Goal: Task Accomplishment & Management: Manage account settings

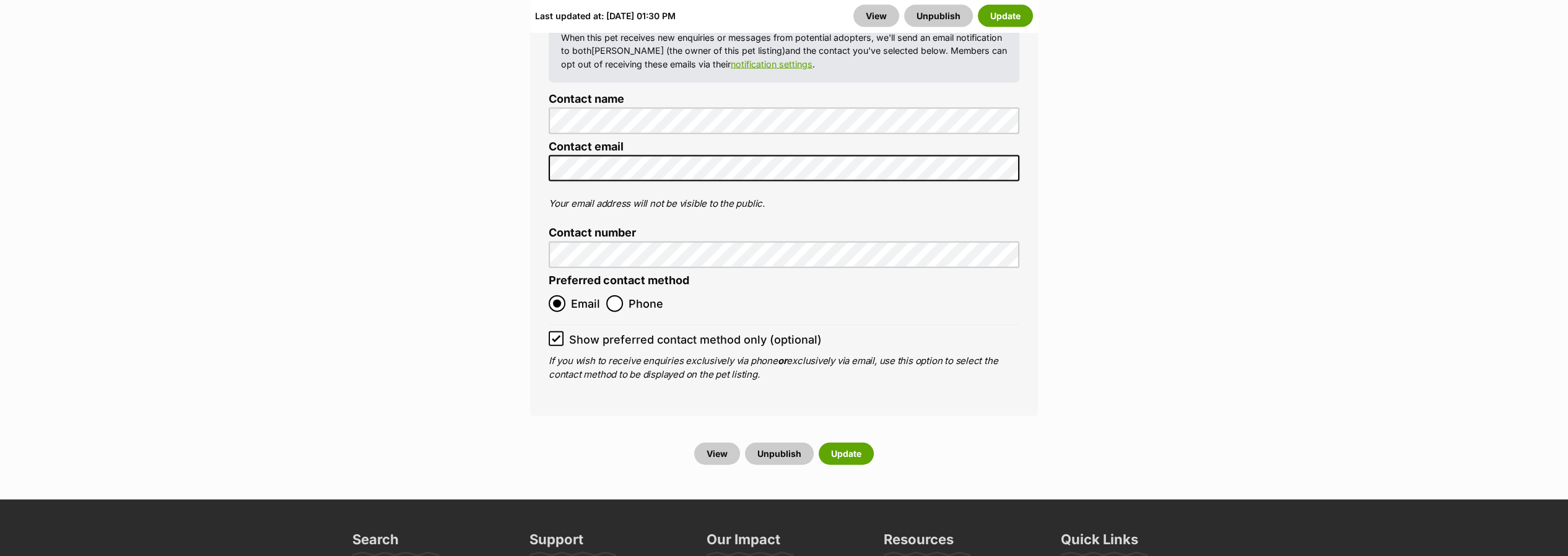
scroll to position [6606, 0]
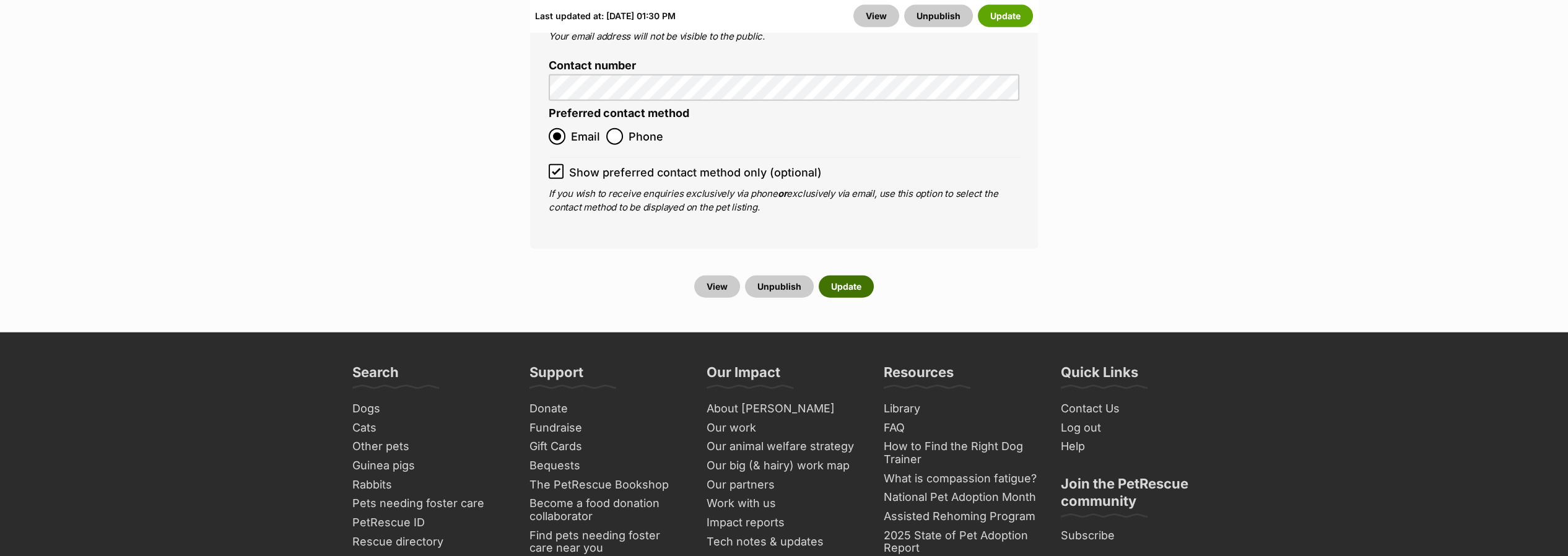
click at [840, 276] on button "Update" at bounding box center [846, 287] width 55 height 22
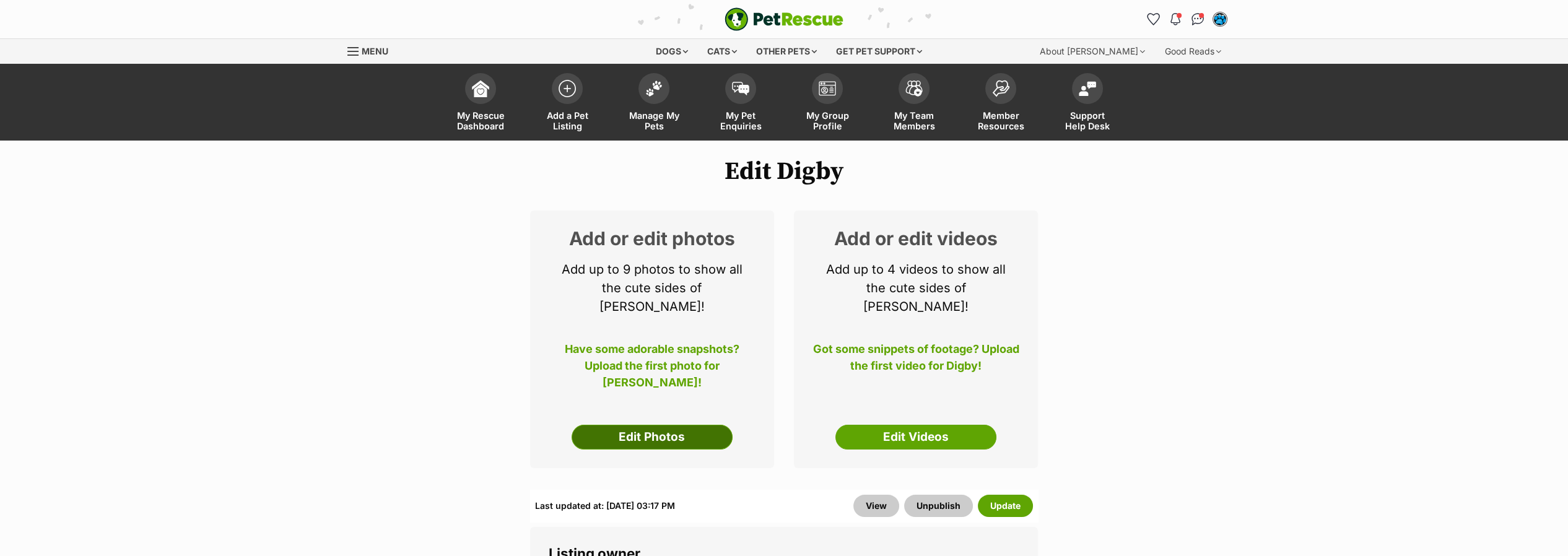
click at [638, 425] on link "Edit Photos" at bounding box center [652, 437] width 161 height 24
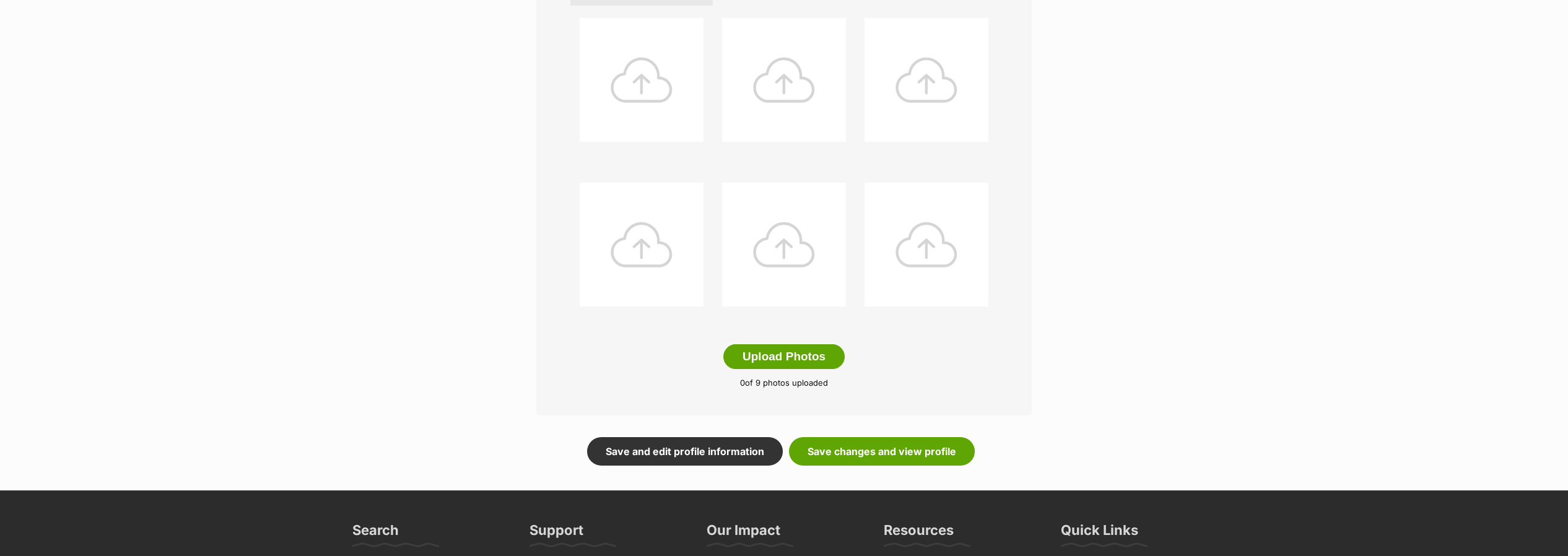
scroll to position [619, 0]
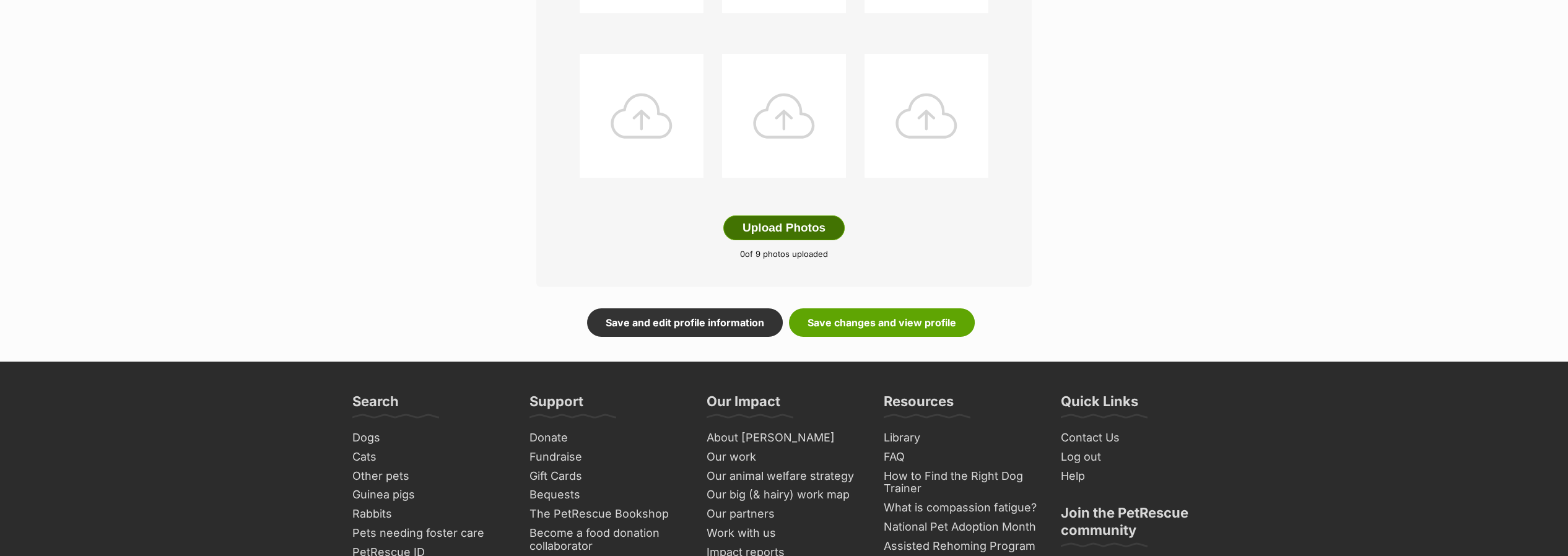
click at [768, 227] on button "Upload Photos" at bounding box center [784, 228] width 121 height 24
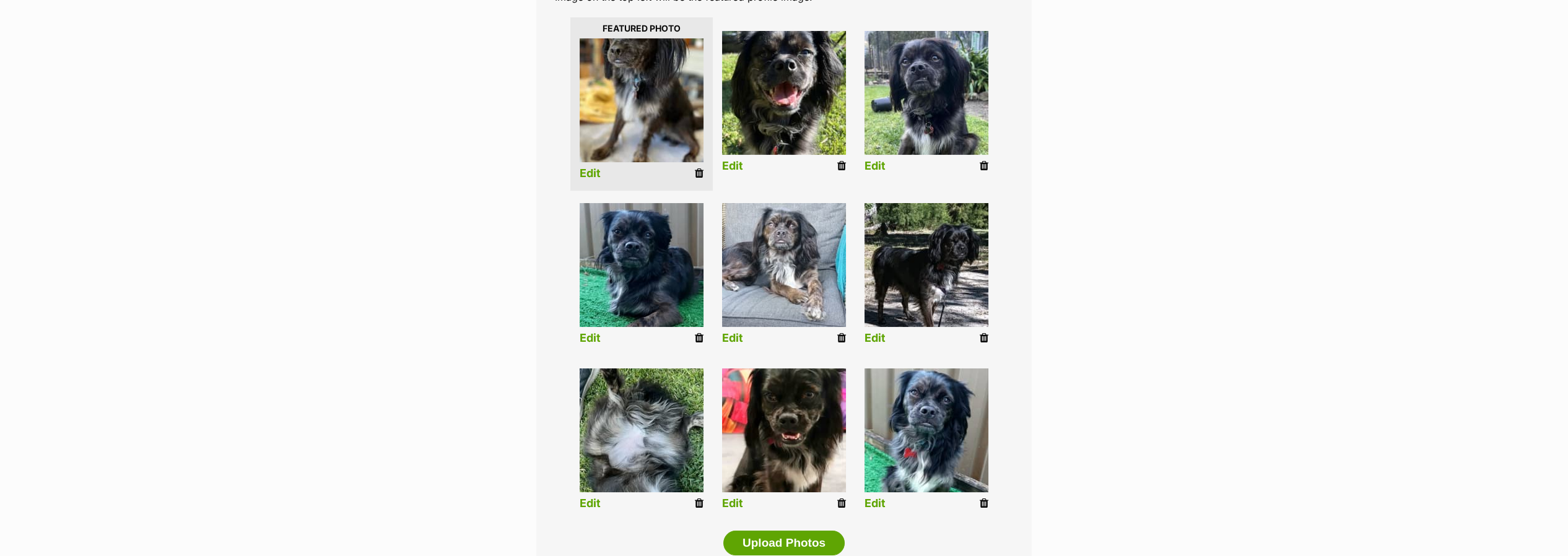
scroll to position [275, 0]
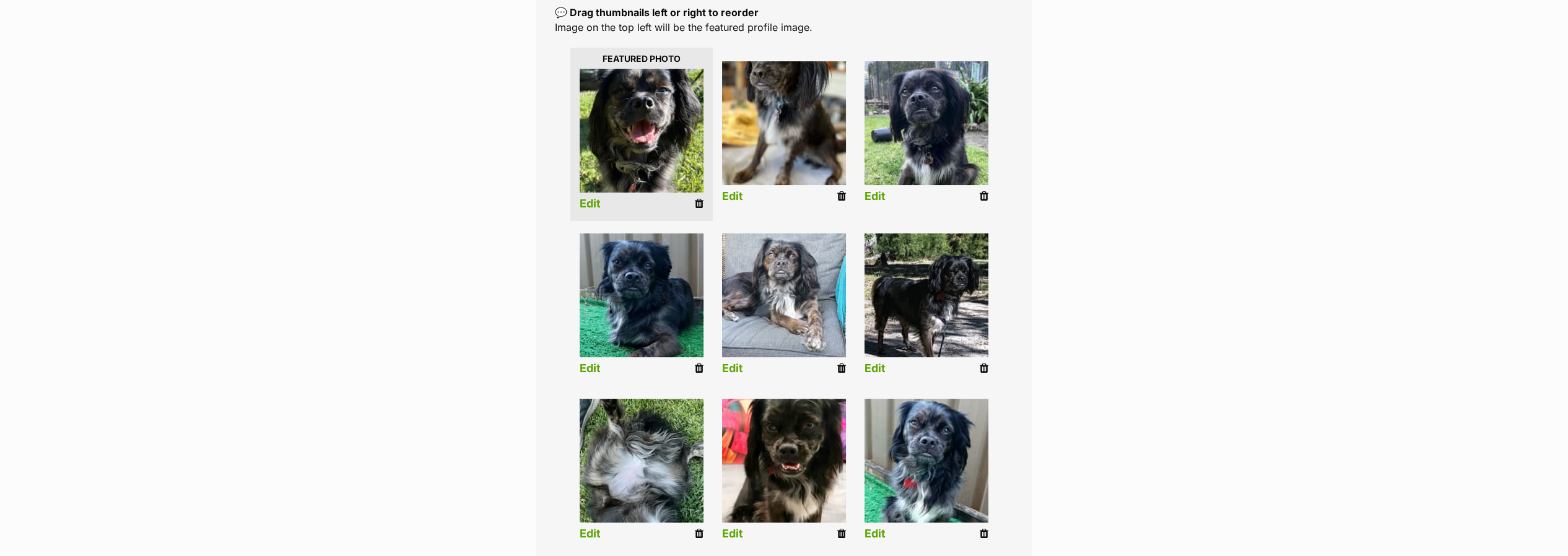
click at [585, 203] on link "Edit" at bounding box center [590, 203] width 21 height 13
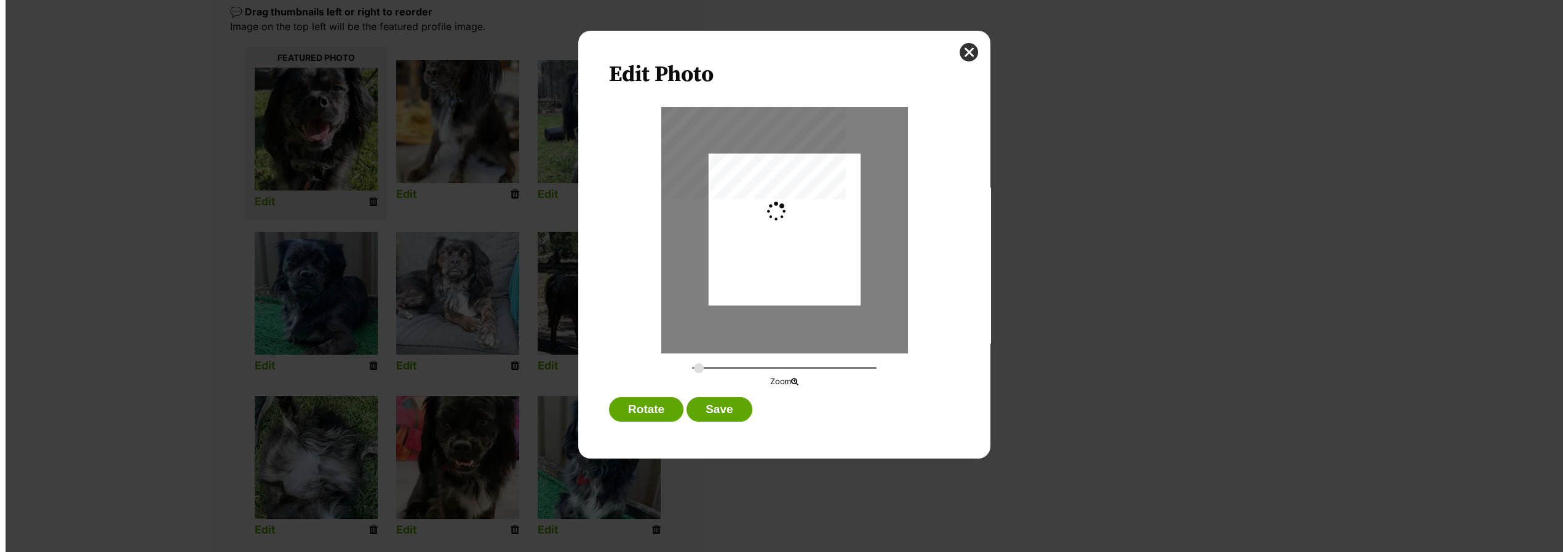
scroll to position [0, 0]
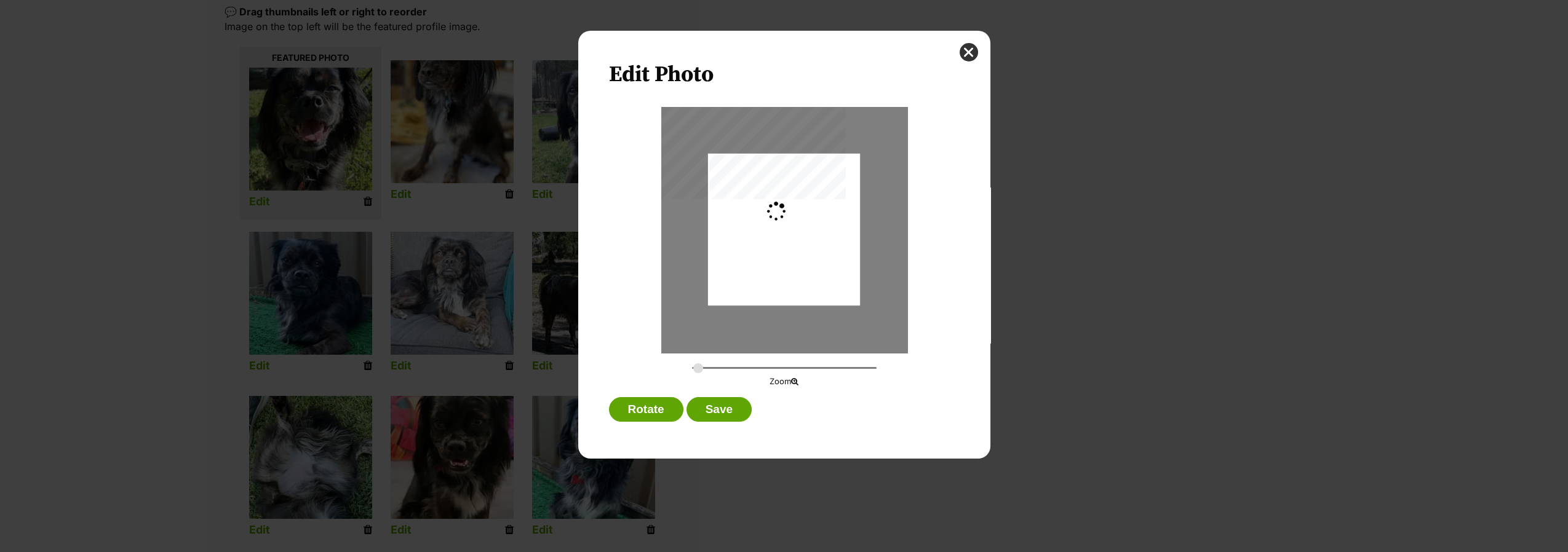
type input "0.2744"
drag, startPoint x: 773, startPoint y: 241, endPoint x: 773, endPoint y: 284, distance: 43.0
click at [773, 284] on div "Dialog Window - Close (Press escape to close)" at bounding box center [783, 273] width 152 height 273
click at [722, 401] on button "Save" at bounding box center [719, 409] width 65 height 24
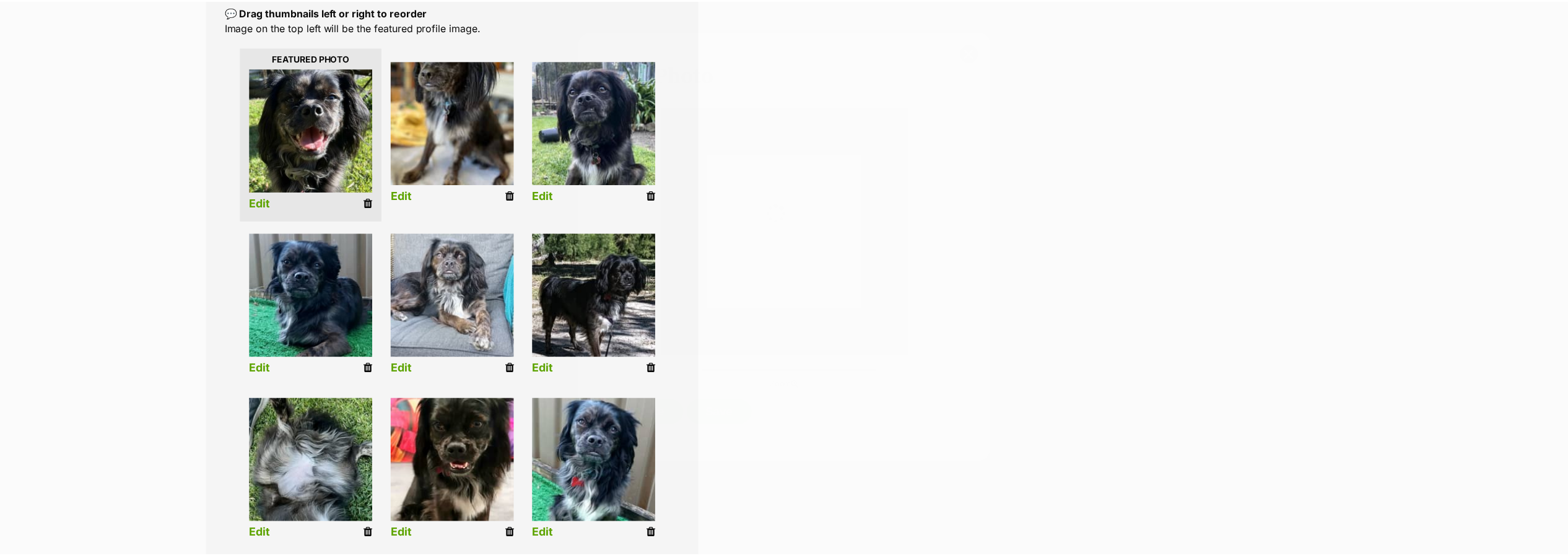
scroll to position [274, 0]
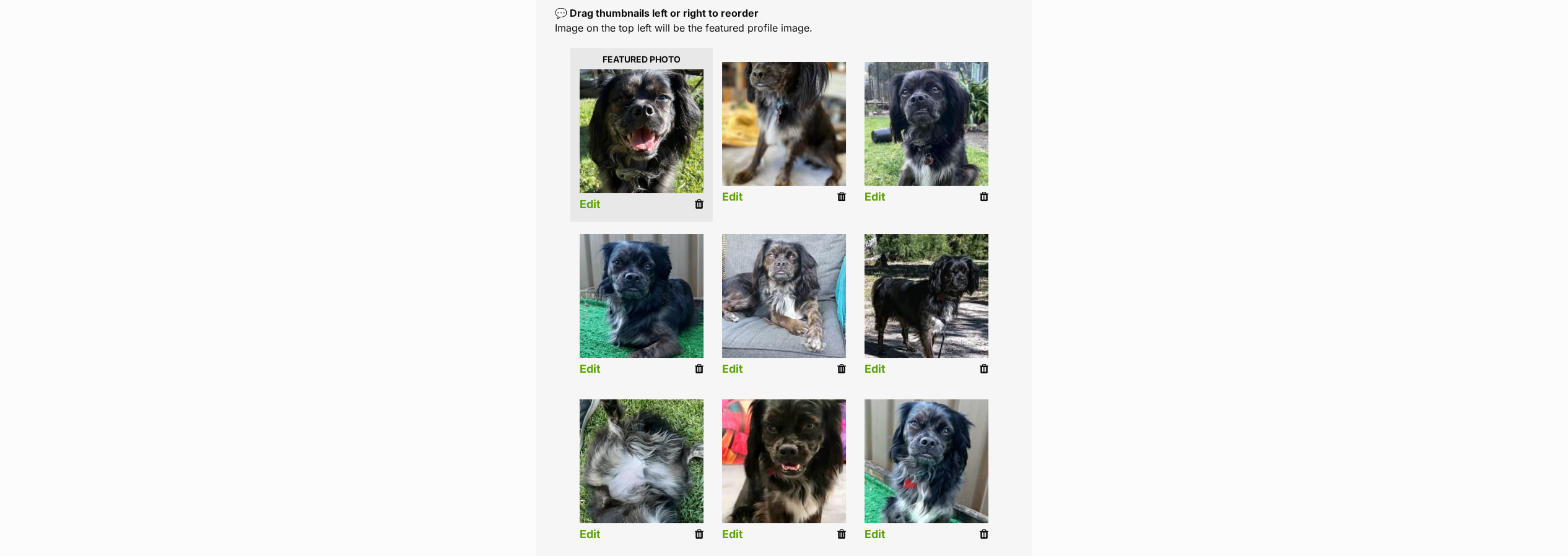
click at [727, 198] on link "Edit" at bounding box center [732, 197] width 21 height 13
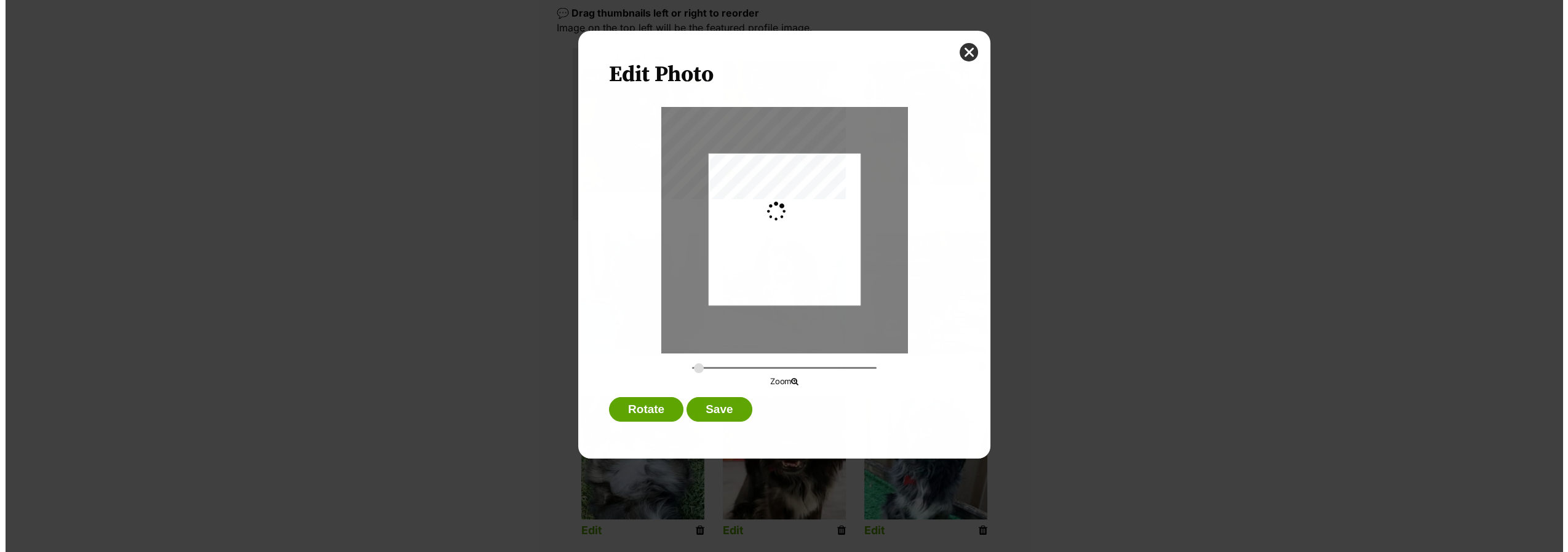
scroll to position [0, 0]
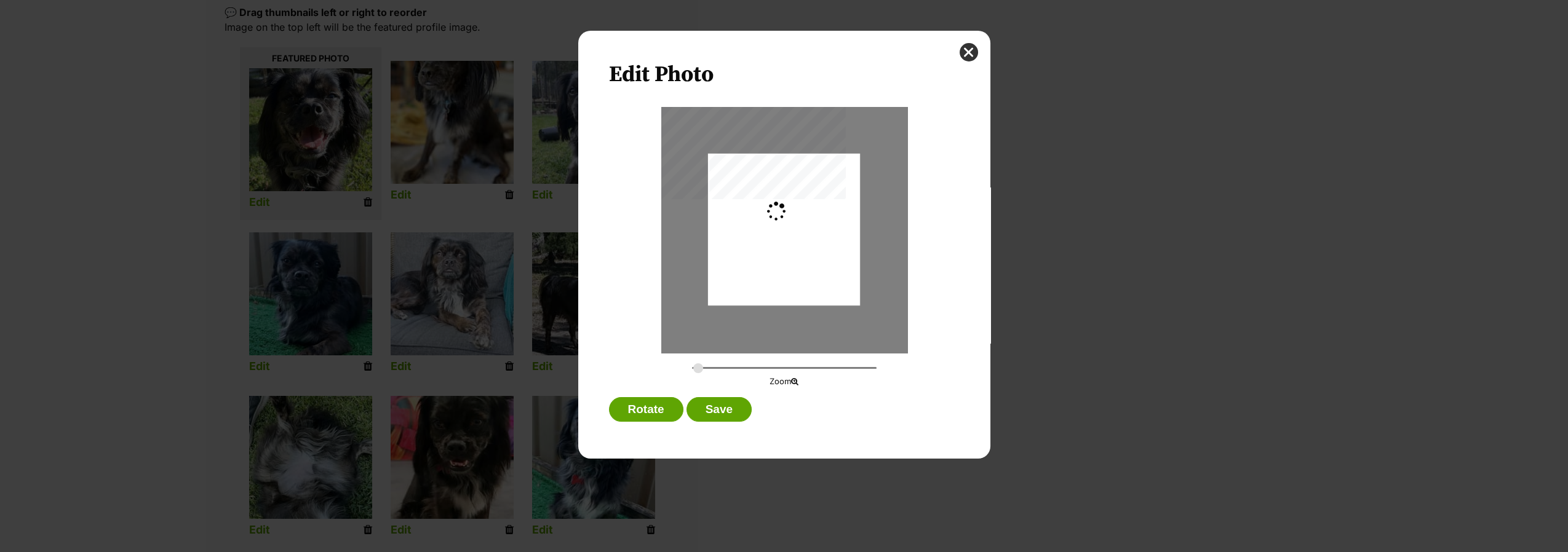
type input "0.2744"
drag, startPoint x: 743, startPoint y: 220, endPoint x: 738, endPoint y: 249, distance: 29.4
click at [738, 249] on div "Dialog Window - Close (Press escape to close)" at bounding box center [783, 259] width 152 height 228
click at [723, 391] on div "Edit Photo Zoom Rotate Save" at bounding box center [784, 245] width 412 height 428
click at [716, 400] on button "Save" at bounding box center [719, 409] width 65 height 24
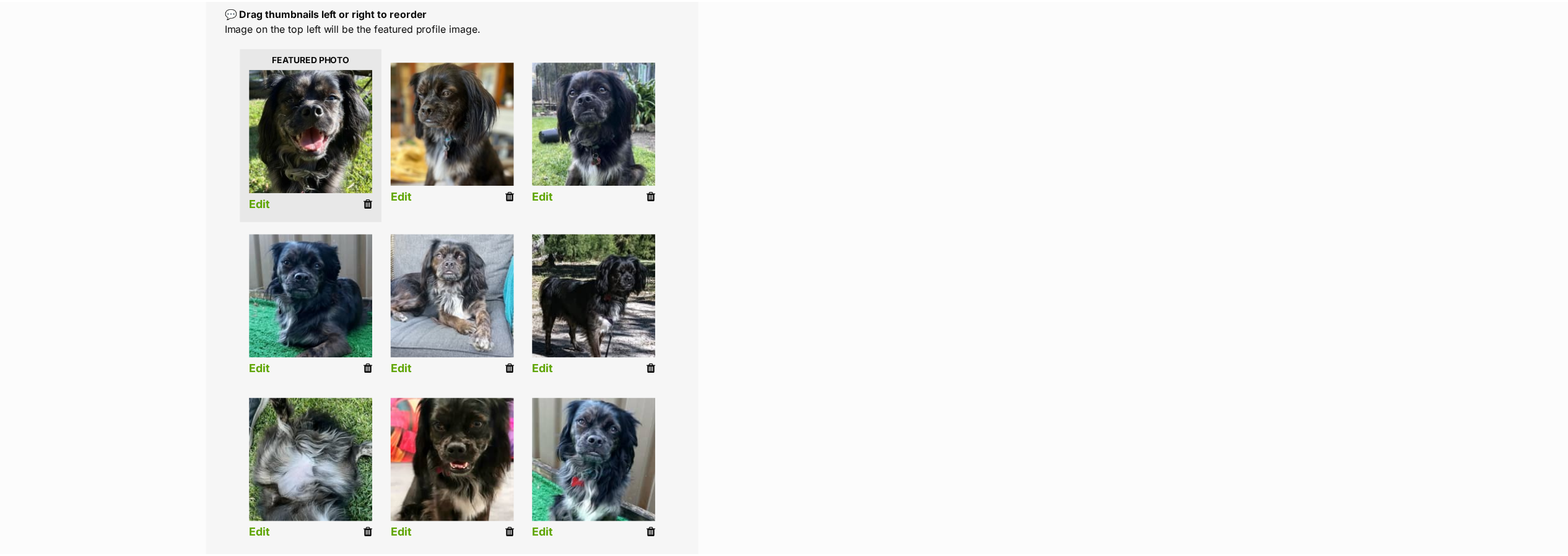
scroll to position [274, 0]
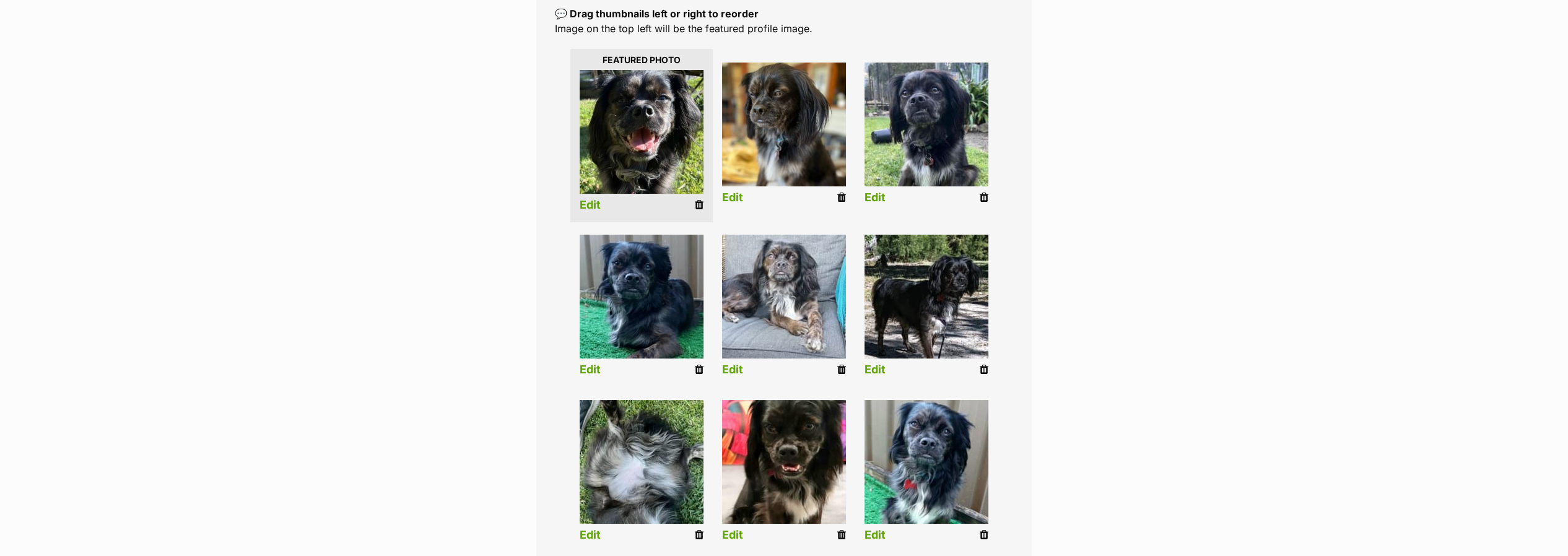
click at [865, 199] on link "Edit" at bounding box center [875, 197] width 21 height 13
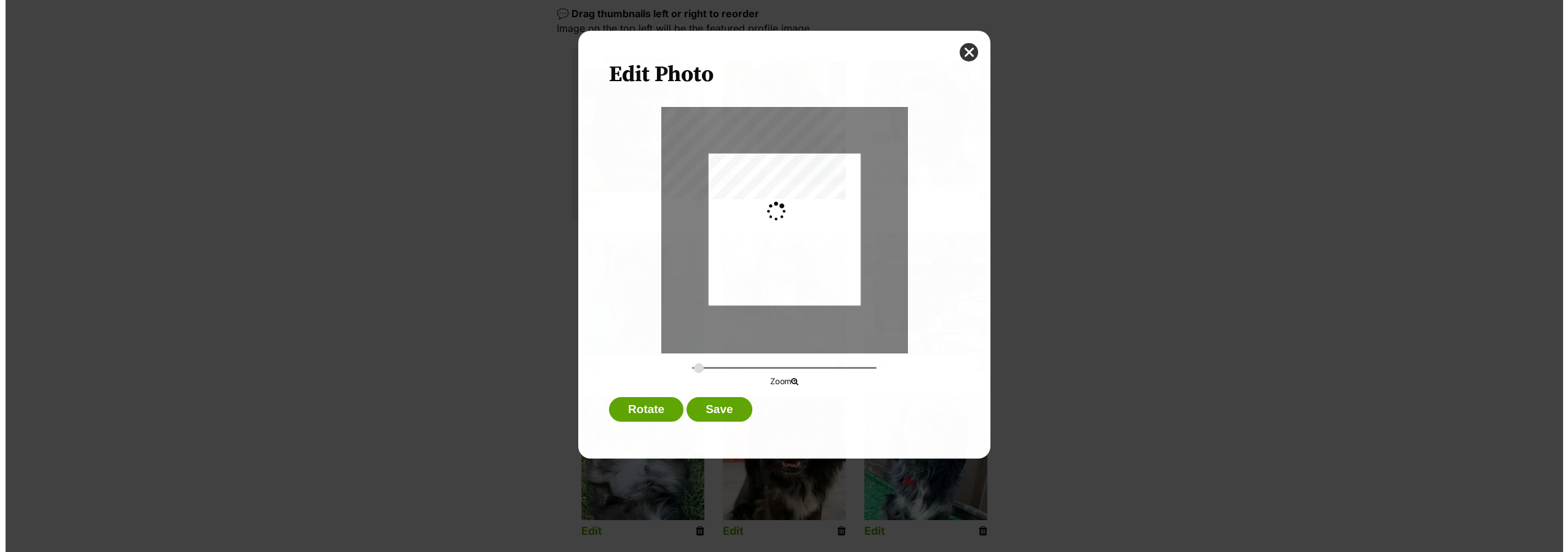
scroll to position [0, 0]
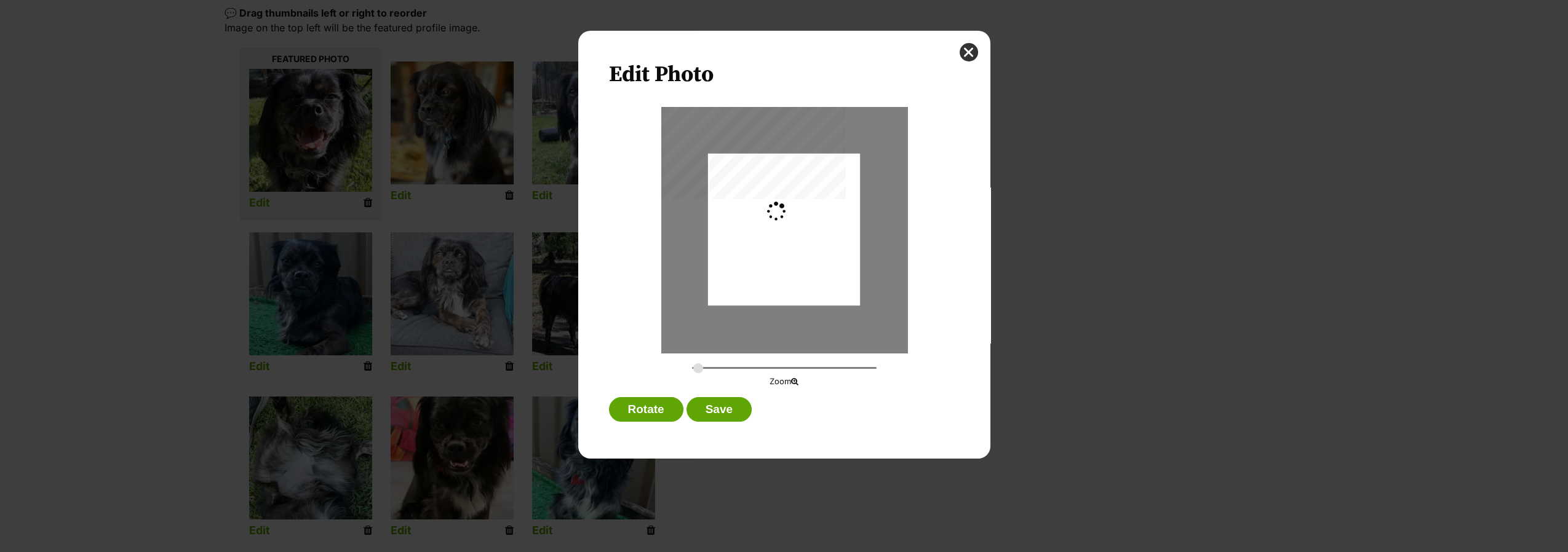
type input "0.2744"
drag, startPoint x: 816, startPoint y: 209, endPoint x: 813, endPoint y: 254, distance: 45.1
click at [813, 254] on div "Dialog Window - Close (Press escape to close)" at bounding box center [783, 266] width 152 height 226
click at [972, 49] on button "close" at bounding box center [969, 52] width 18 height 18
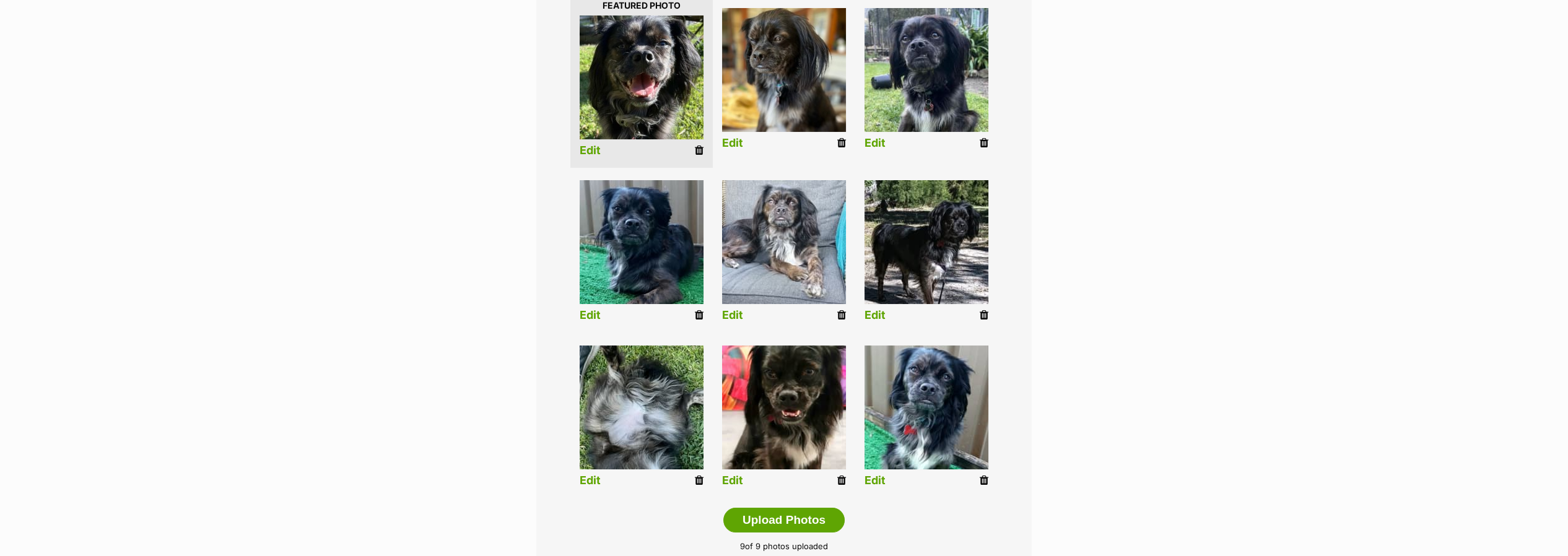
scroll to position [411, 0]
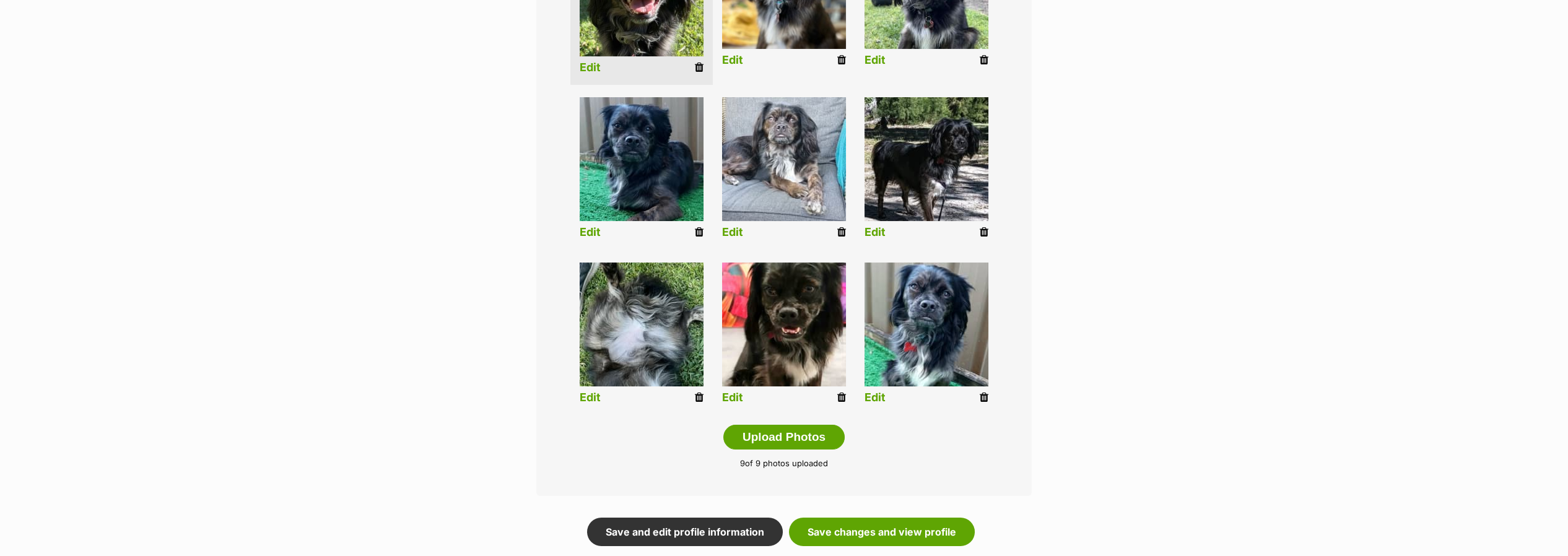
click at [587, 400] on link "Edit" at bounding box center [590, 397] width 21 height 13
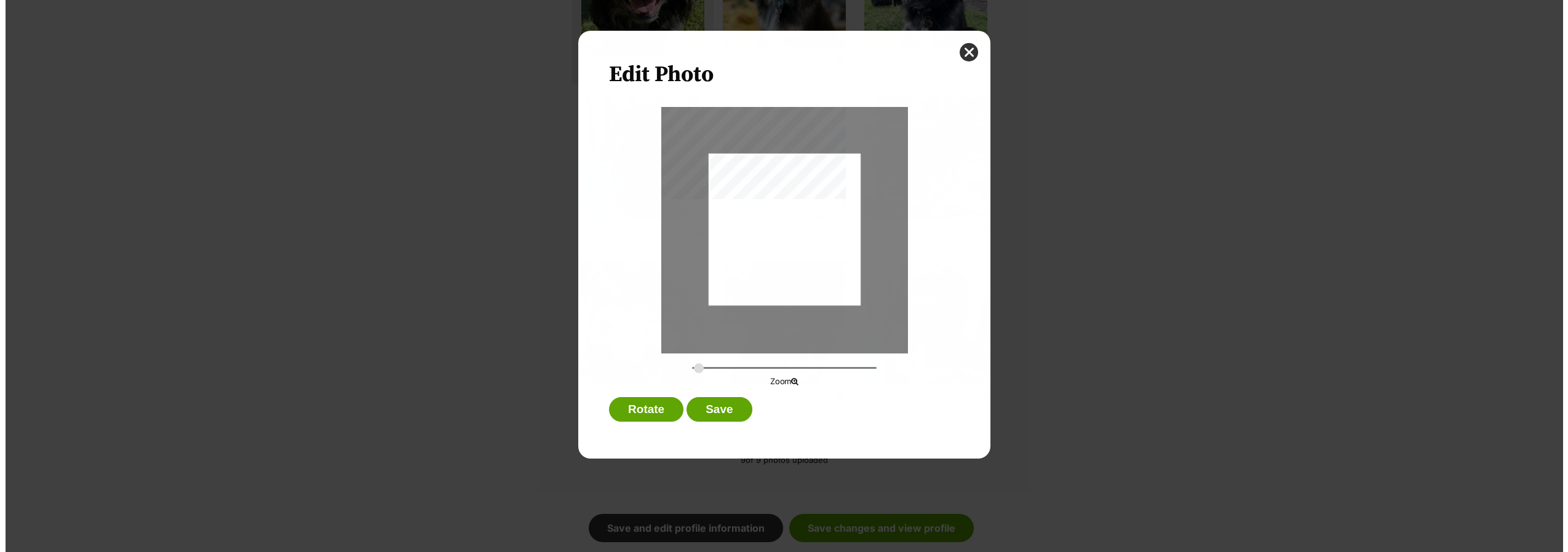
scroll to position [0, 0]
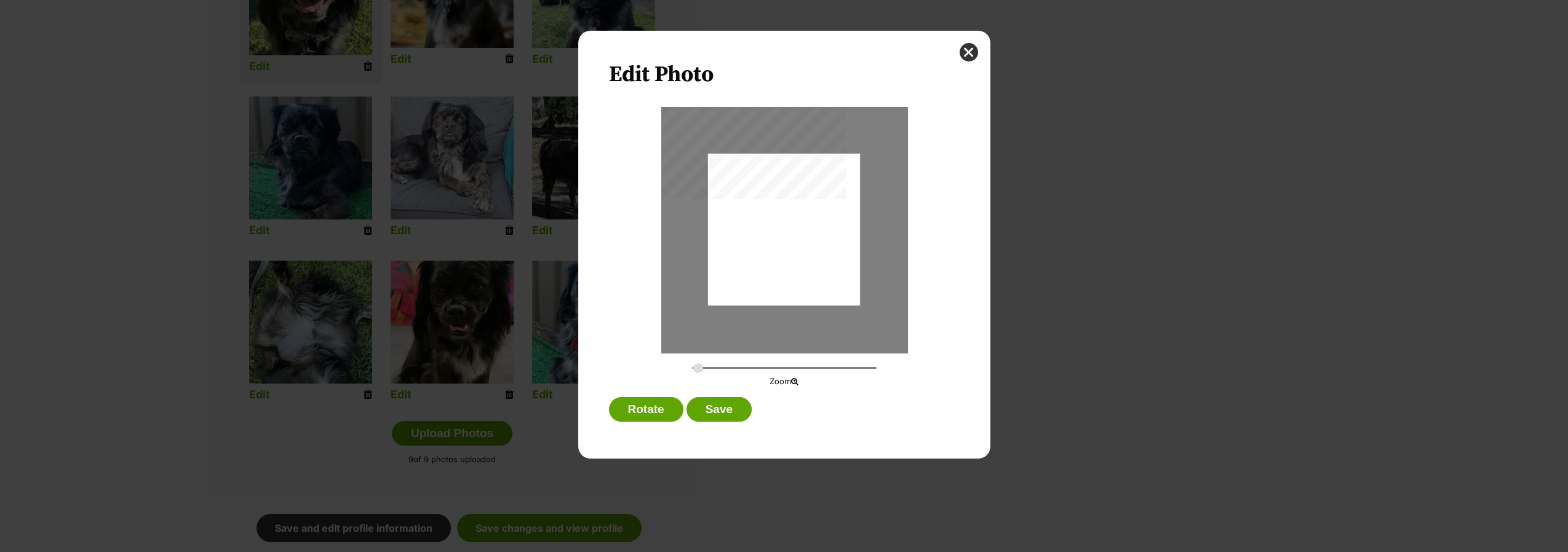
type input "0.2744"
drag, startPoint x: 768, startPoint y: 271, endPoint x: 782, endPoint y: 201, distance: 71.4
click at [782, 201] on div "Dialog Window - Close (Press escape to close)" at bounding box center [783, 159] width 152 height 329
click at [715, 411] on button "Save" at bounding box center [719, 409] width 65 height 24
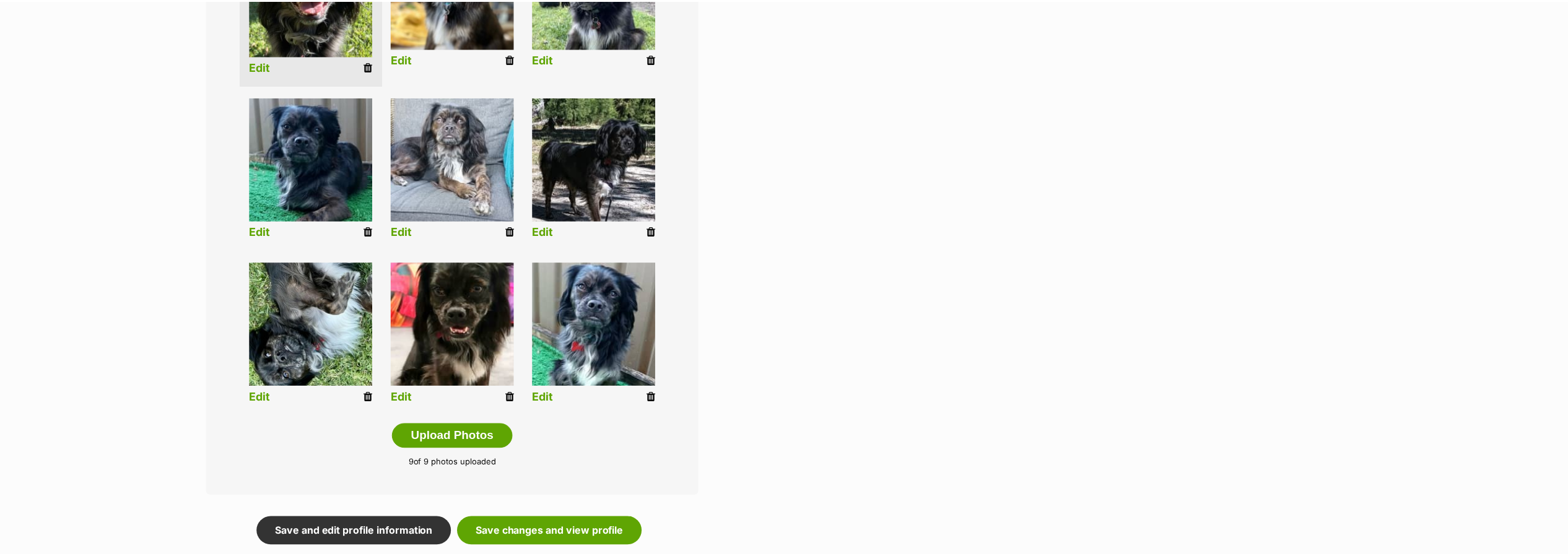
scroll to position [410, 0]
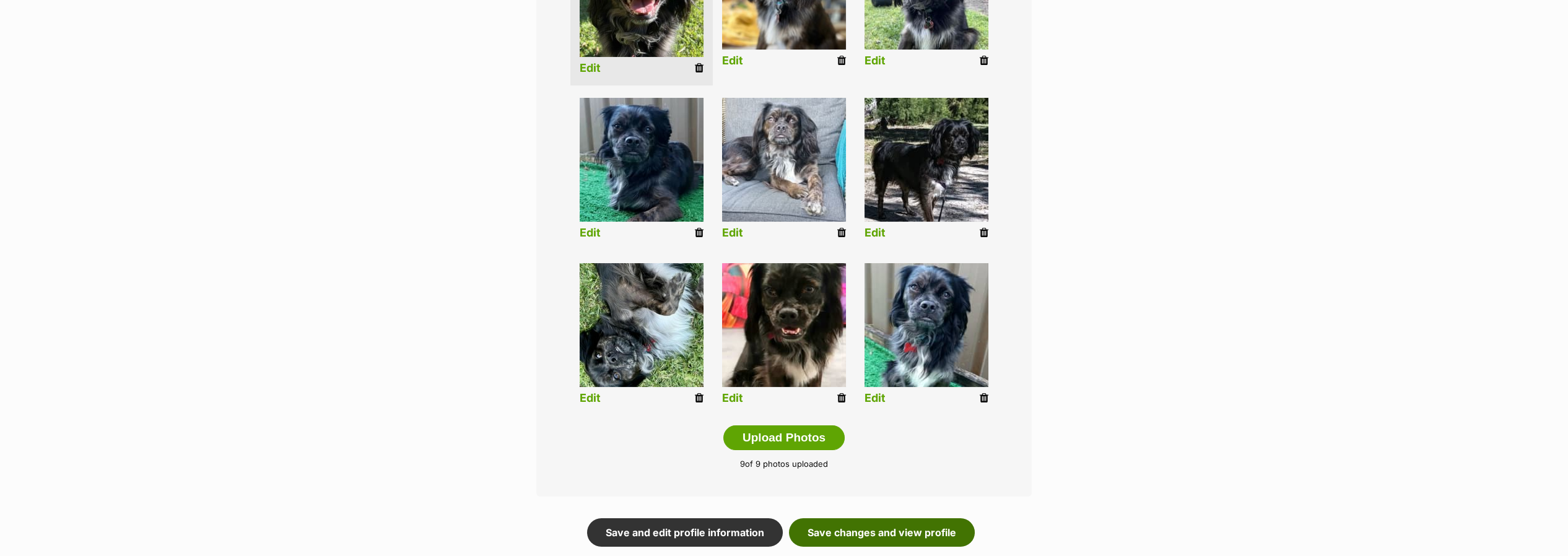
click at [887, 529] on link "Save changes and view profile" at bounding box center [881, 533] width 186 height 29
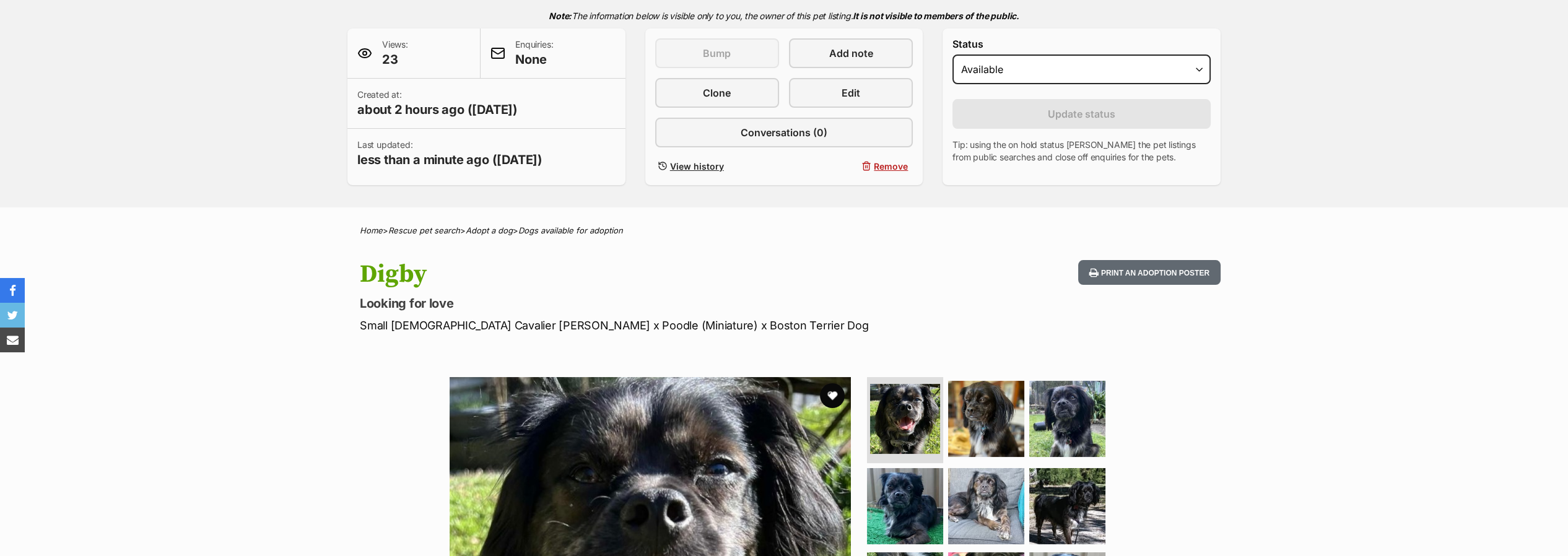
scroll to position [481, 0]
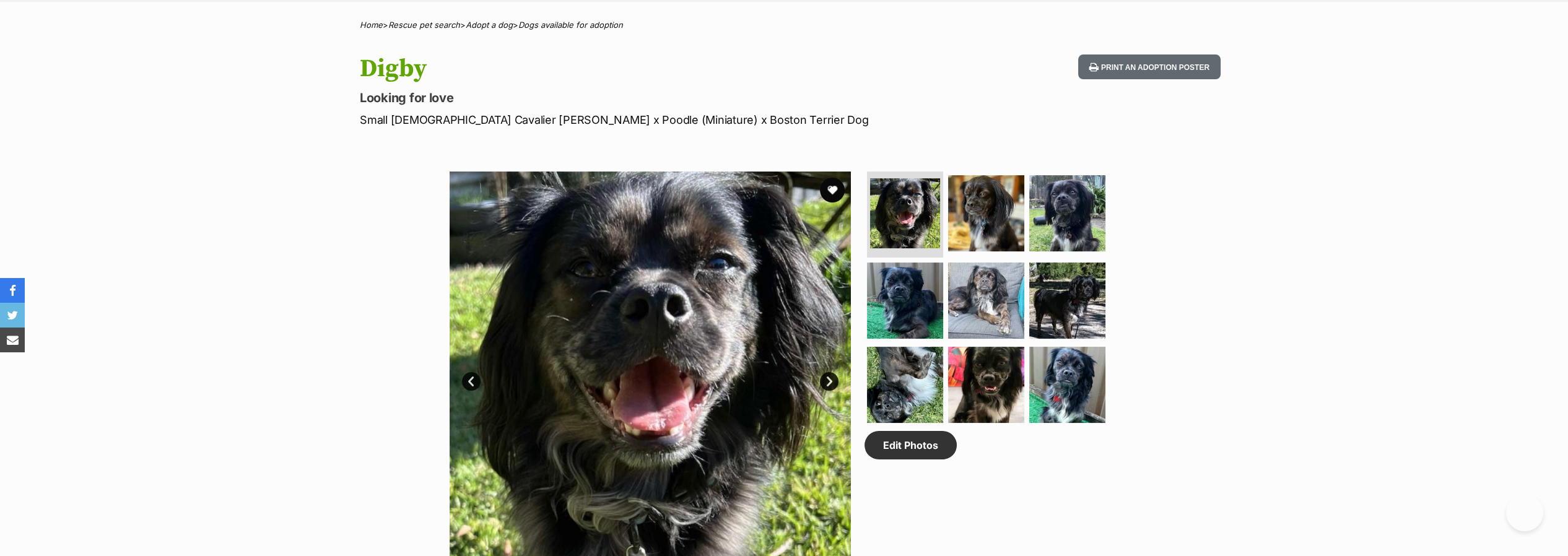
click at [835, 378] on link "Next" at bounding box center [829, 381] width 18 height 18
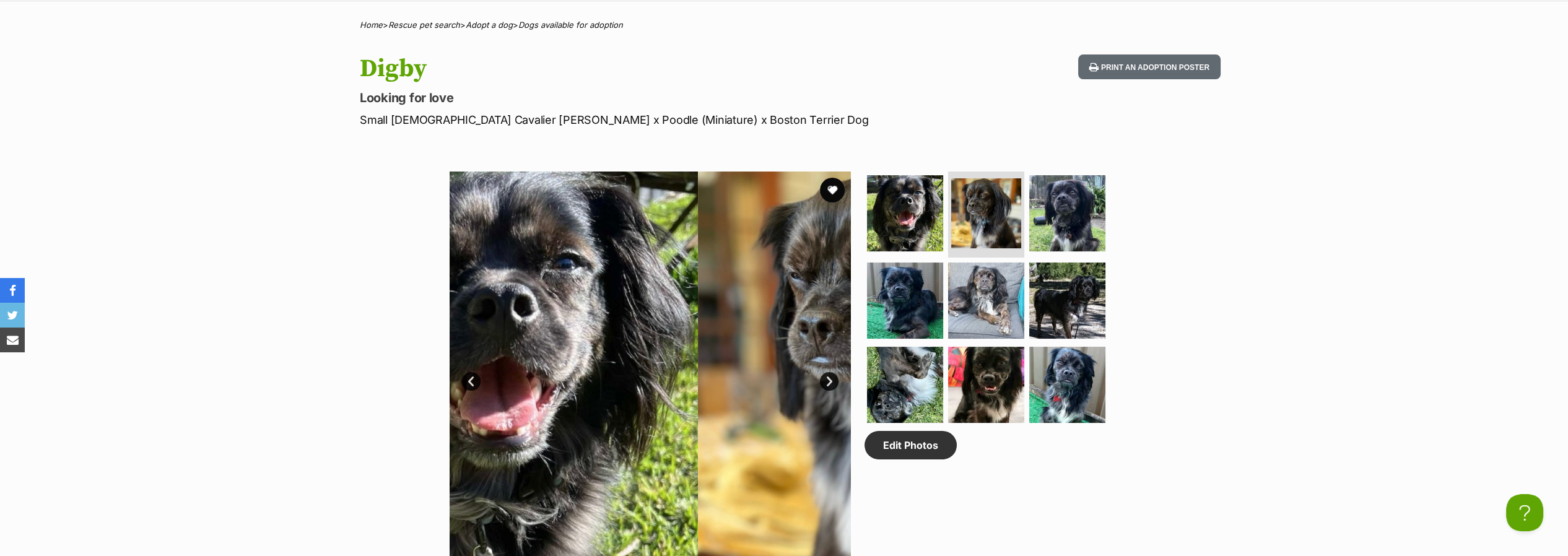
click at [835, 378] on link "Next" at bounding box center [829, 381] width 18 height 18
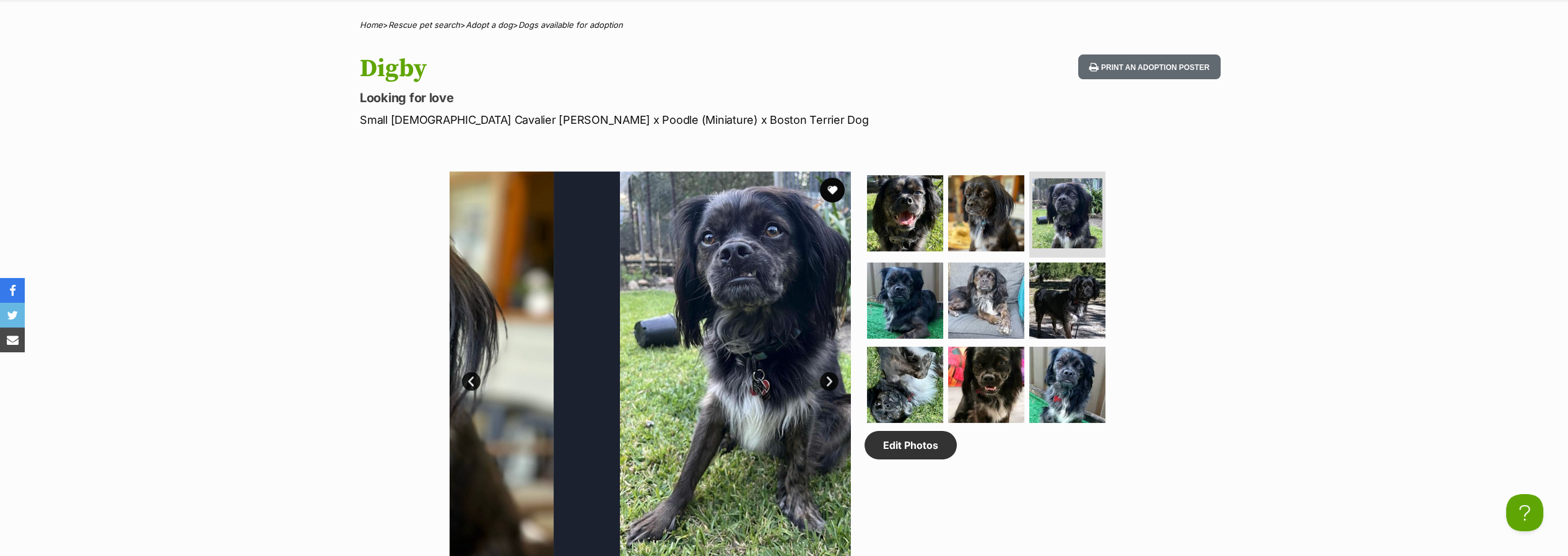
click at [835, 378] on link "Next" at bounding box center [829, 381] width 18 height 18
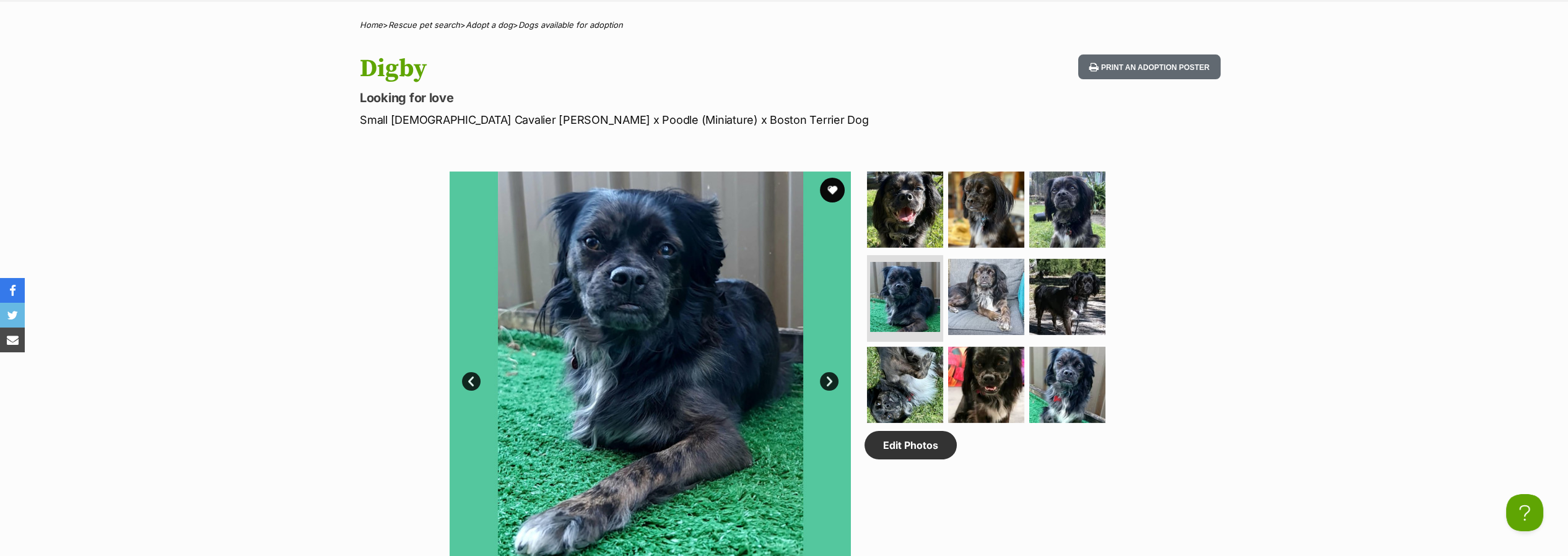
click at [835, 378] on link "Next" at bounding box center [829, 381] width 18 height 18
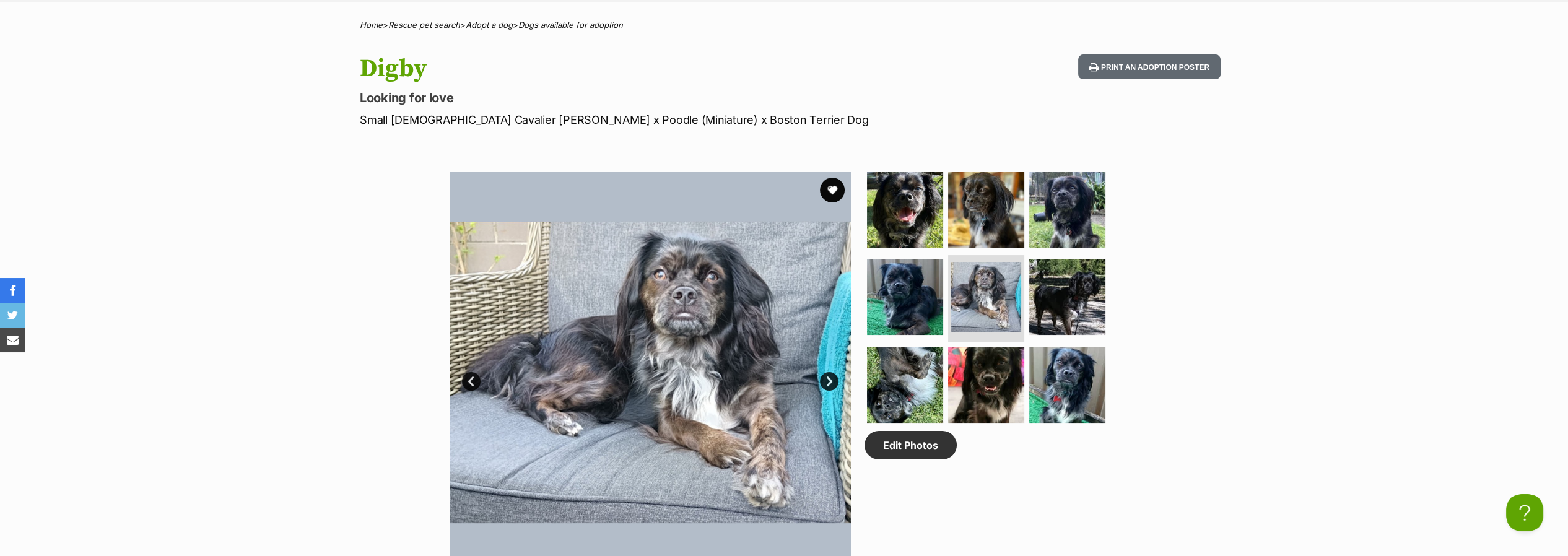
click at [835, 378] on link "Next" at bounding box center [829, 381] width 18 height 18
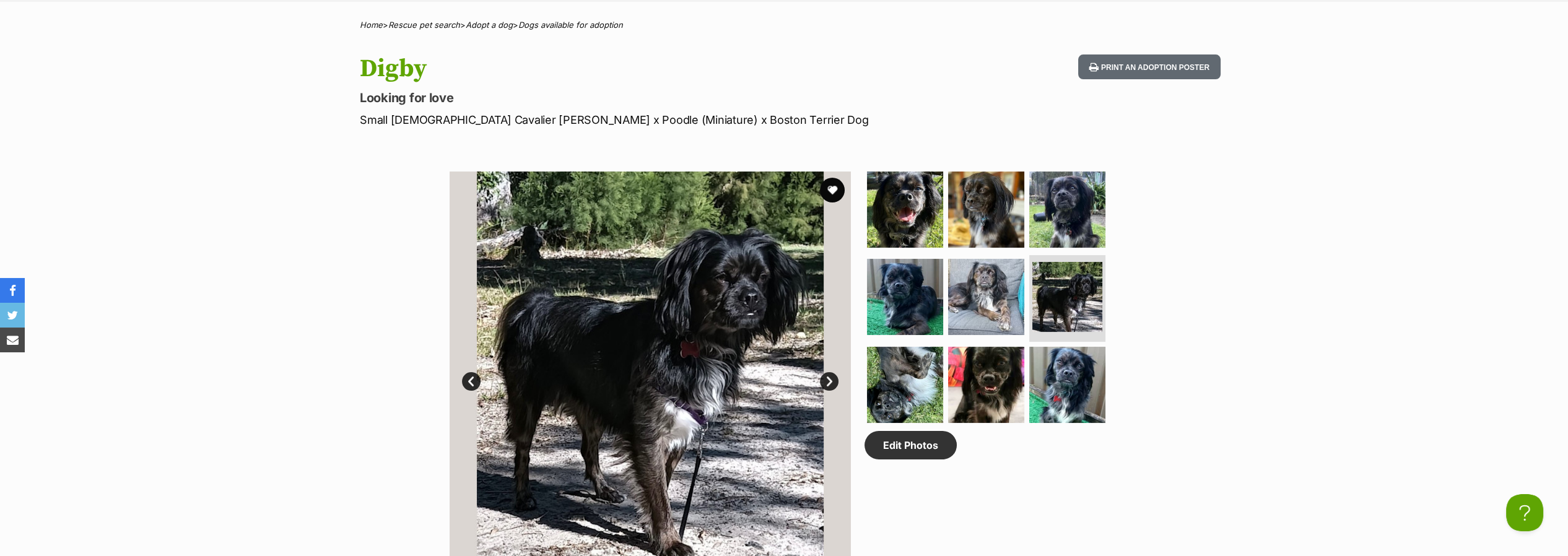
click at [835, 378] on link "Next" at bounding box center [829, 381] width 18 height 18
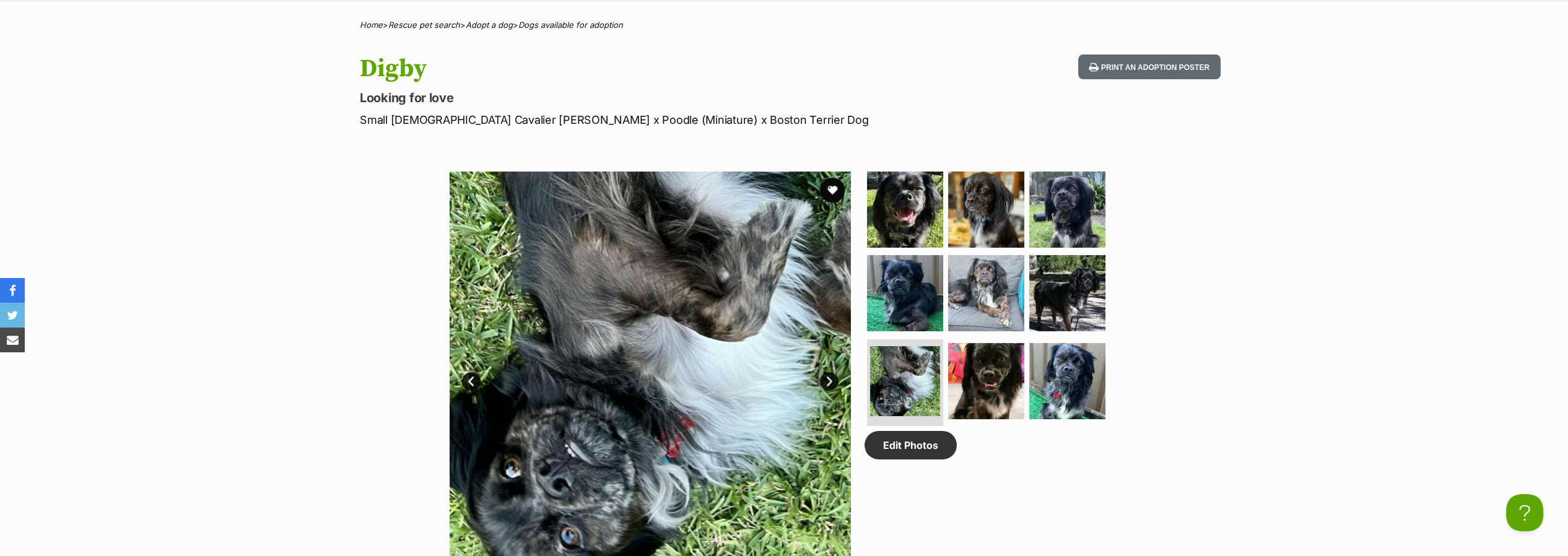
drag, startPoint x: 359, startPoint y: 370, endPoint x: 384, endPoint y: 367, distance: 25.2
click at [359, 370] on div "Available 7 of 9 images 7 of 9 images 7 of 9 images 7 of 9 images 7 of 9 images…" at bounding box center [784, 363] width 1568 height 420
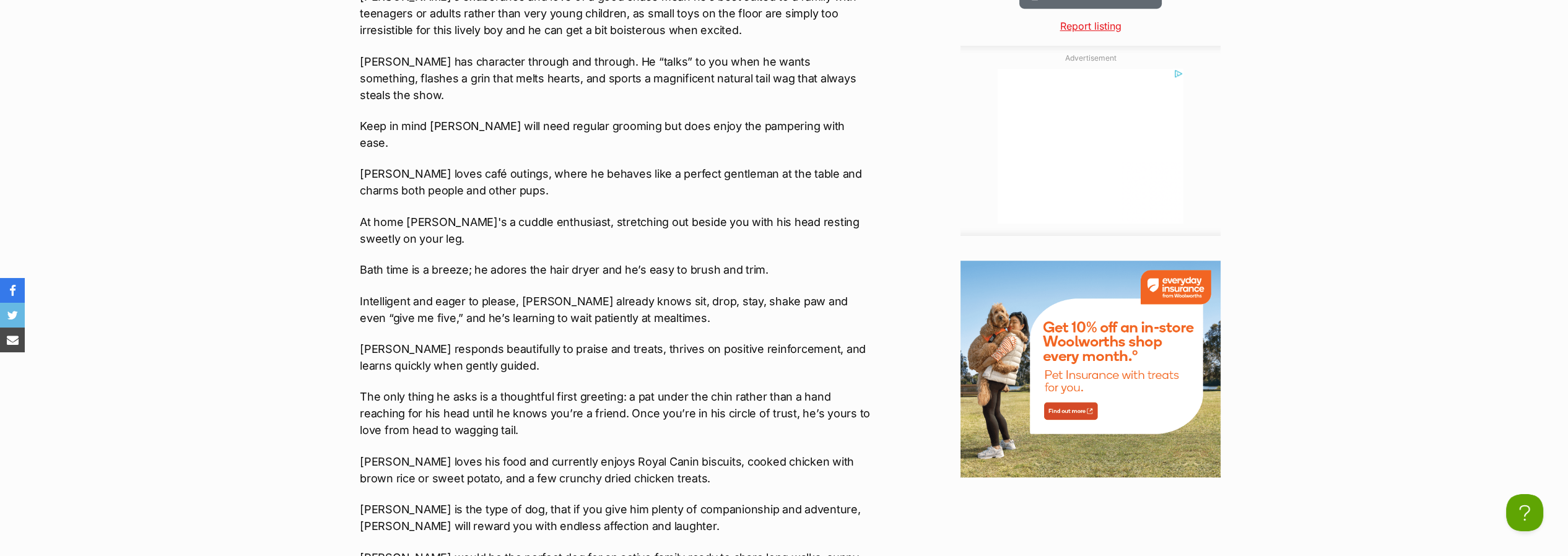
scroll to position [1927, 0]
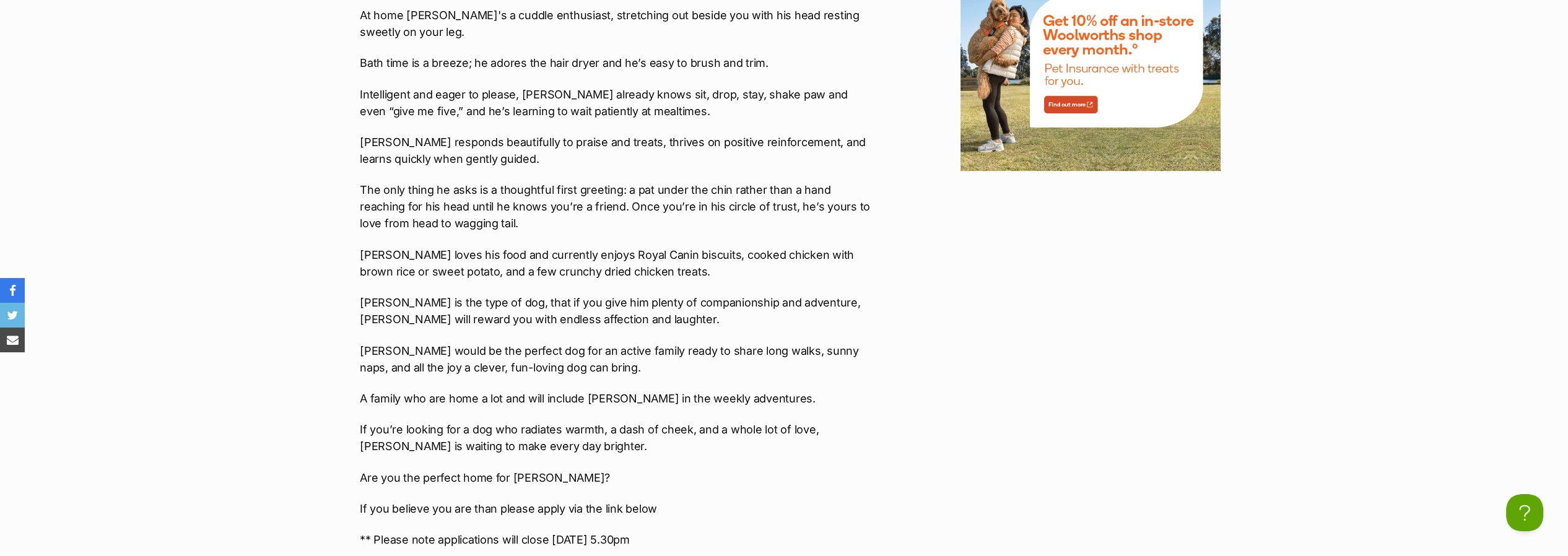
drag, startPoint x: 775, startPoint y: 468, endPoint x: 551, endPoint y: 467, distance: 224.0
click at [551, 532] on p "** Please note applications will close [DATE] 5.30pm" at bounding box center [616, 540] width 512 height 17
copy p "[DATE] 5.30pm"
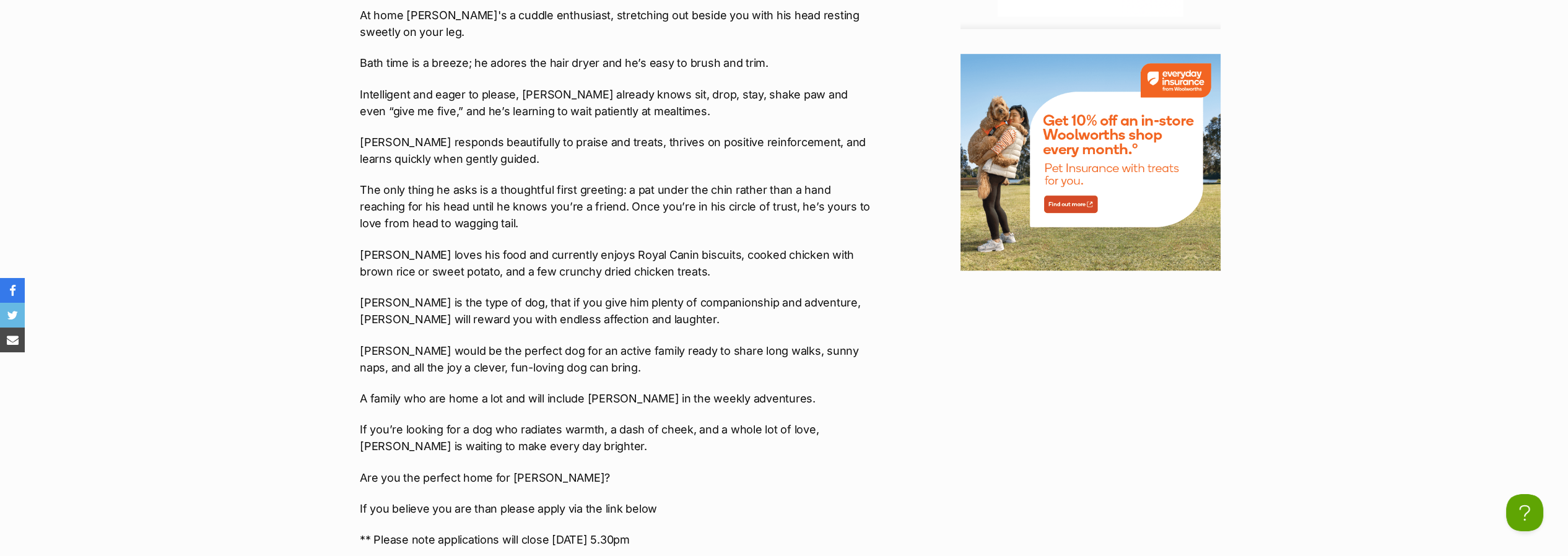
scroll to position [0, 0]
